Goal: Task Accomplishment & Management: Use online tool/utility

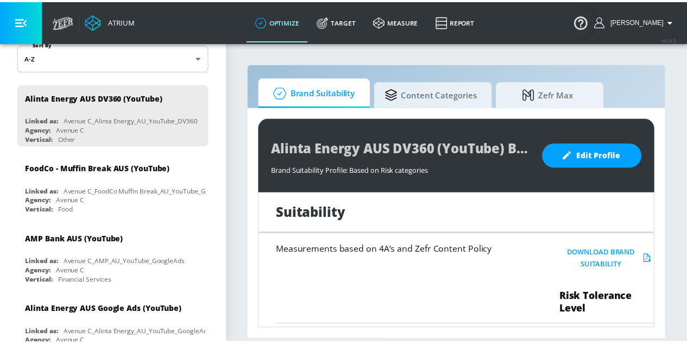
scroll to position [163, 0]
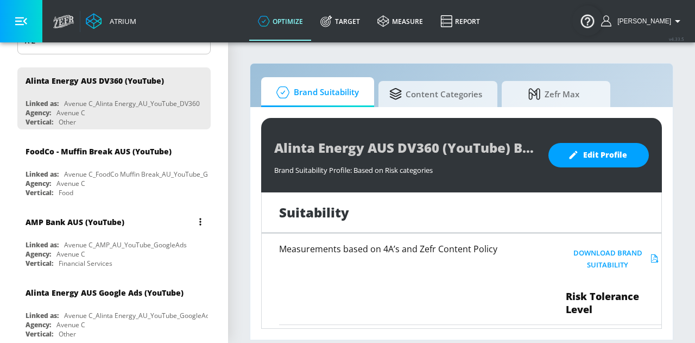
click at [152, 234] on div "AMP Bank AUS (YouTube) Linked as: Avenue C_AMP_AU_YouTube_GoogleAds Agency: Ave…" at bounding box center [113, 240] width 193 height 62
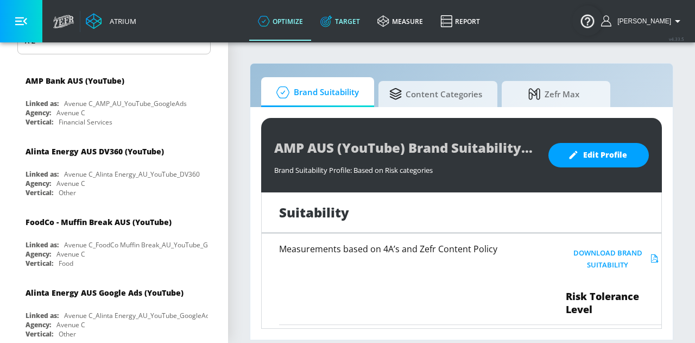
click at [359, 21] on link "Target" at bounding box center [340, 21] width 57 height 39
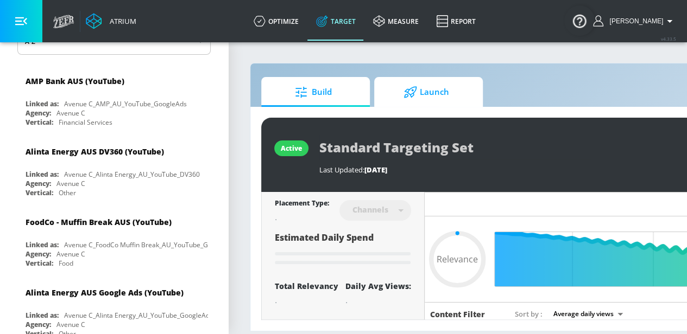
type input "0.05"
click at [416, 90] on icon at bounding box center [410, 92] width 14 height 12
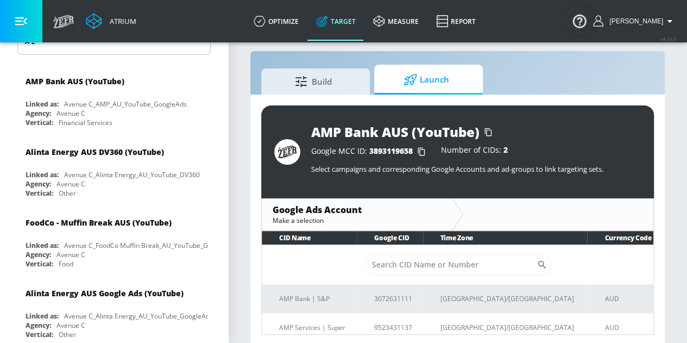
scroll to position [15, 0]
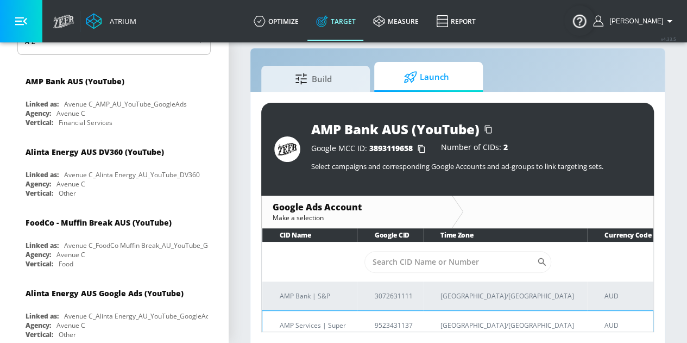
click at [403, 324] on p "9523431137" at bounding box center [395, 324] width 40 height 11
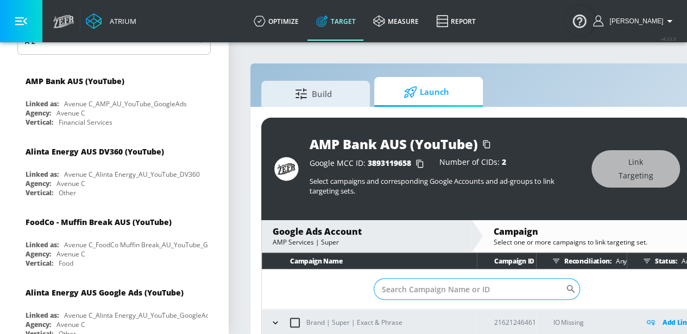
click at [493, 293] on input "Sort By" at bounding box center [470, 290] width 192 height 22
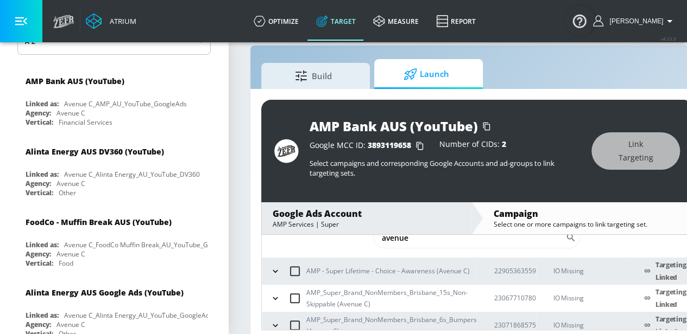
scroll to position [33, 0]
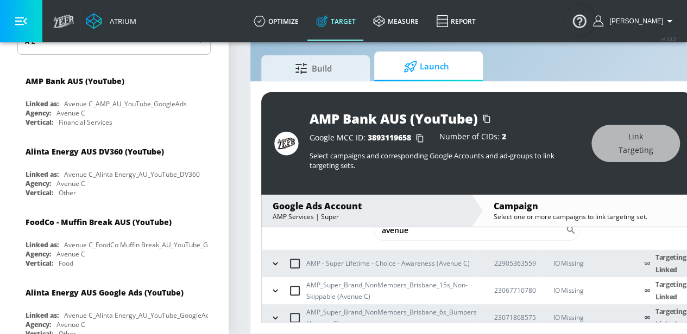
type input "avenue"
